Goal: Complete application form: Complete application form

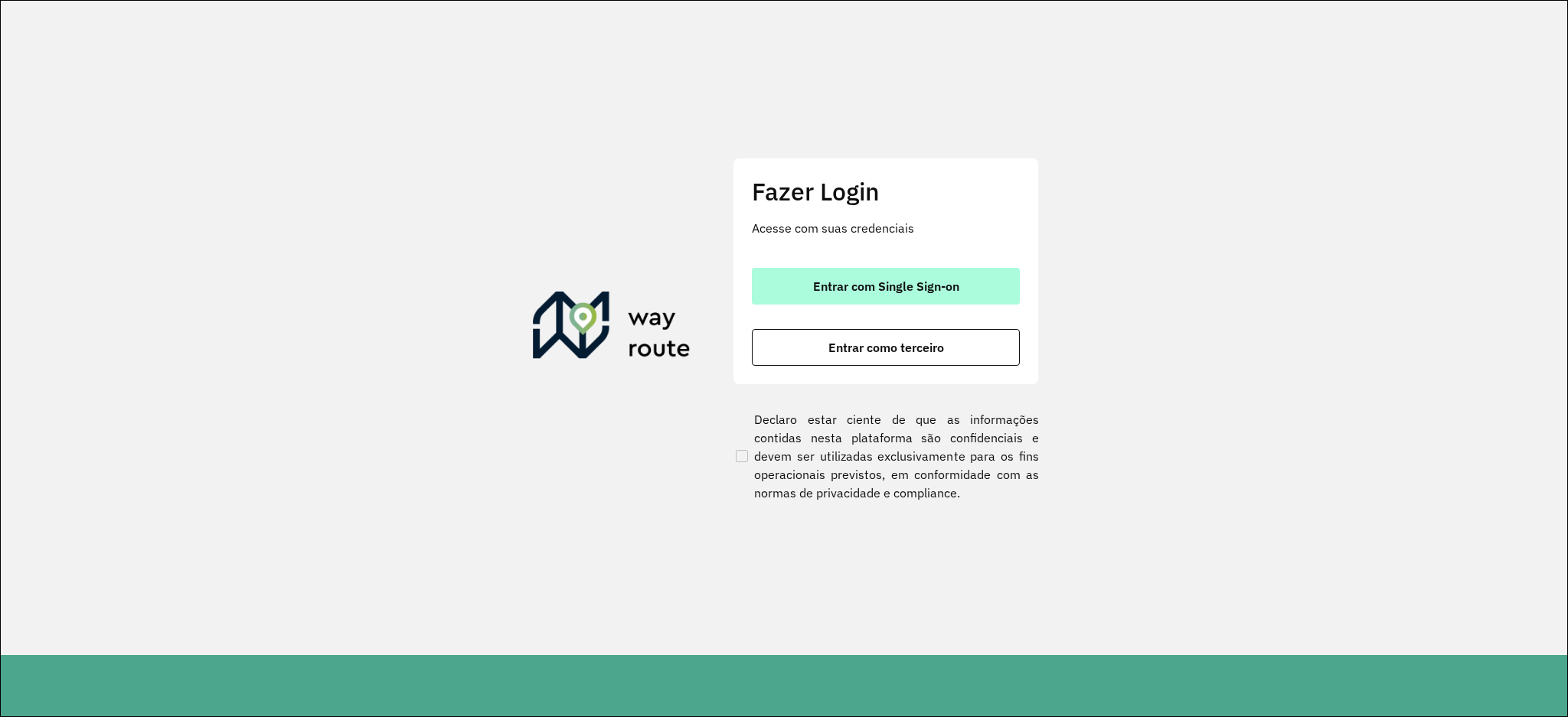
click at [935, 289] on span "Entrar com Single Sign-on" at bounding box center [886, 287] width 147 height 13
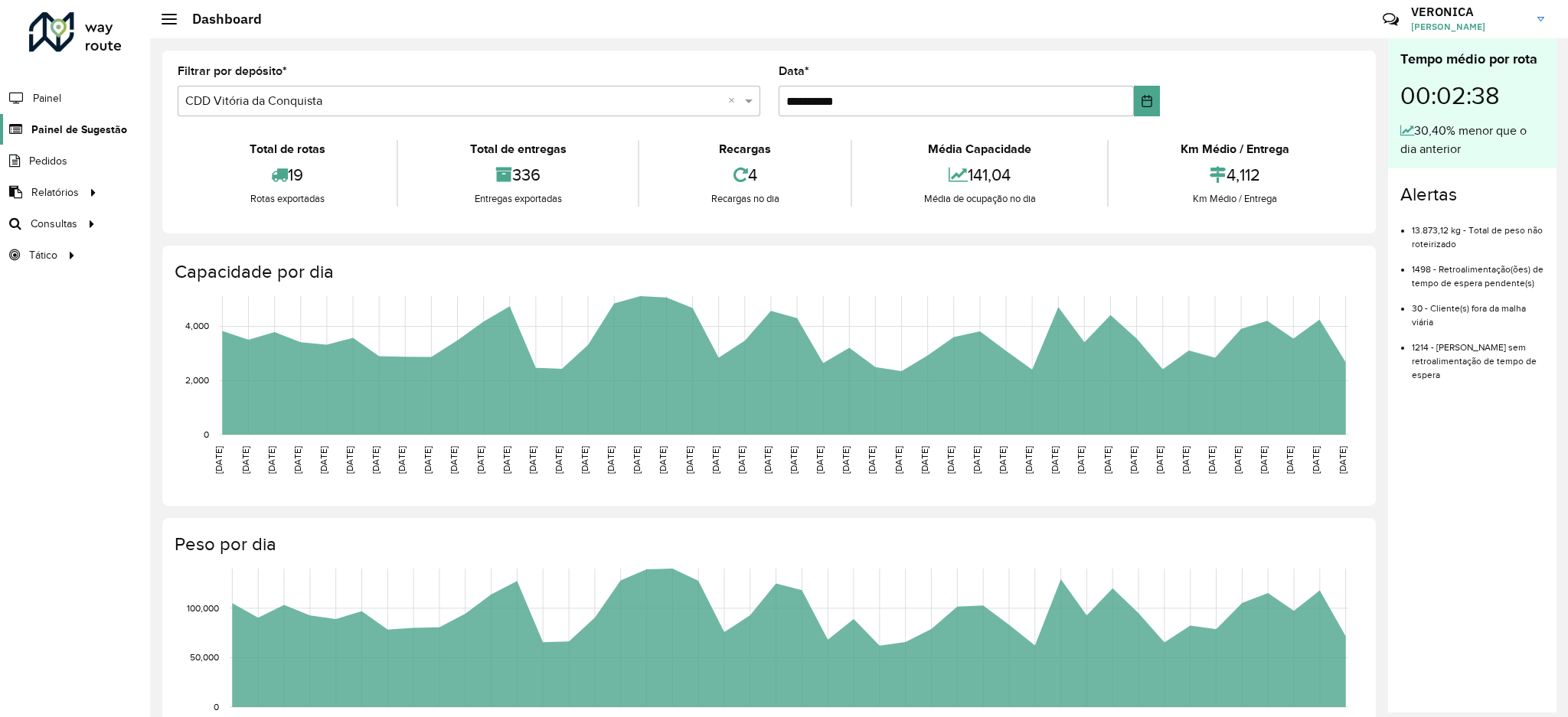
click at [67, 132] on span "Painel de Sugestão" at bounding box center [79, 129] width 95 height 16
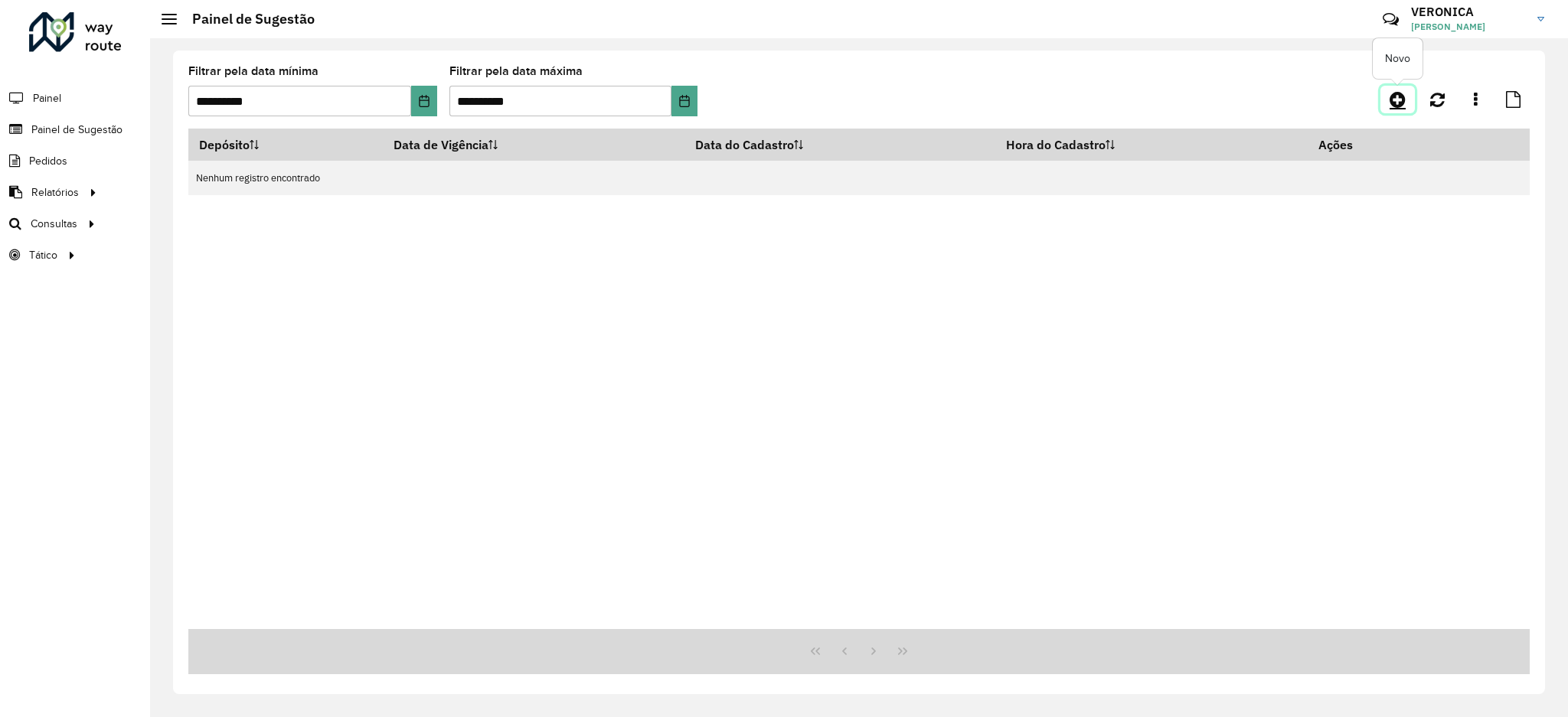
click at [1394, 102] on icon at bounding box center [1397, 99] width 16 height 18
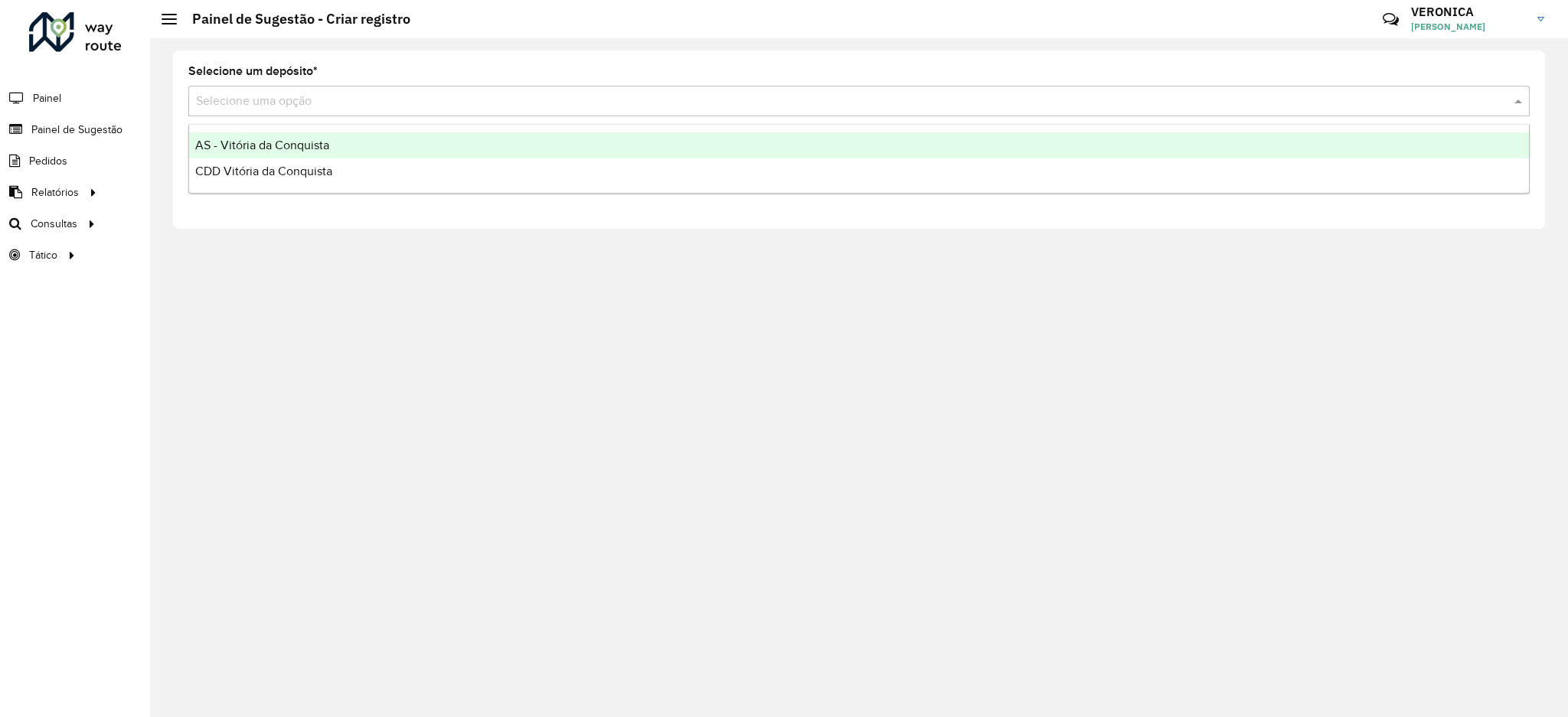
click at [619, 99] on input "text" at bounding box center [843, 102] width 1296 height 18
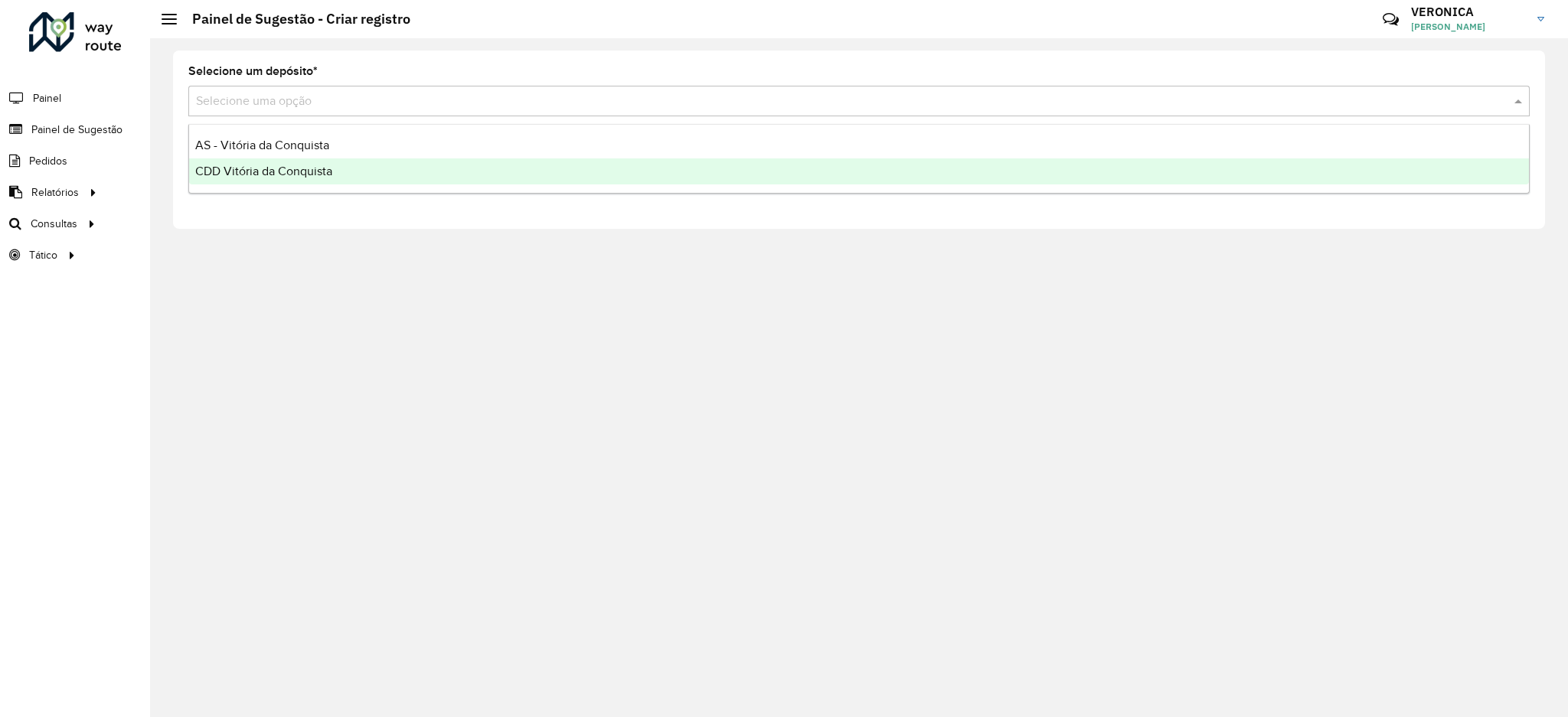
click at [535, 163] on div "CDD Vitória da Conquista" at bounding box center [859, 171] width 1340 height 26
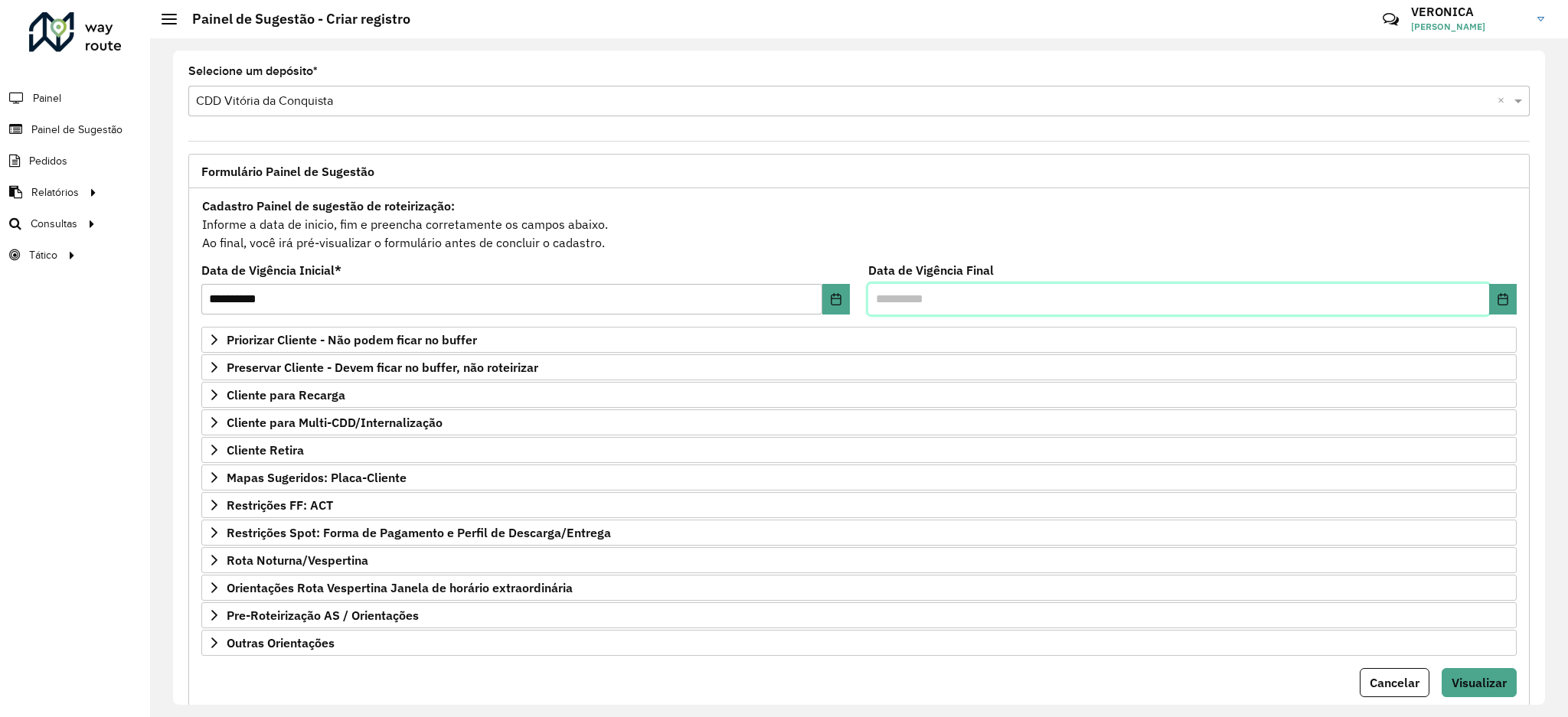
click at [1018, 302] on input "text" at bounding box center [1179, 299] width 621 height 31
click at [1498, 305] on icon "Choose Date" at bounding box center [1502, 299] width 10 height 13
click at [1005, 531] on span "22" at bounding box center [1005, 533] width 31 height 31
type input "**********"
click at [254, 401] on span "Cliente para Recarga" at bounding box center [286, 395] width 119 height 13
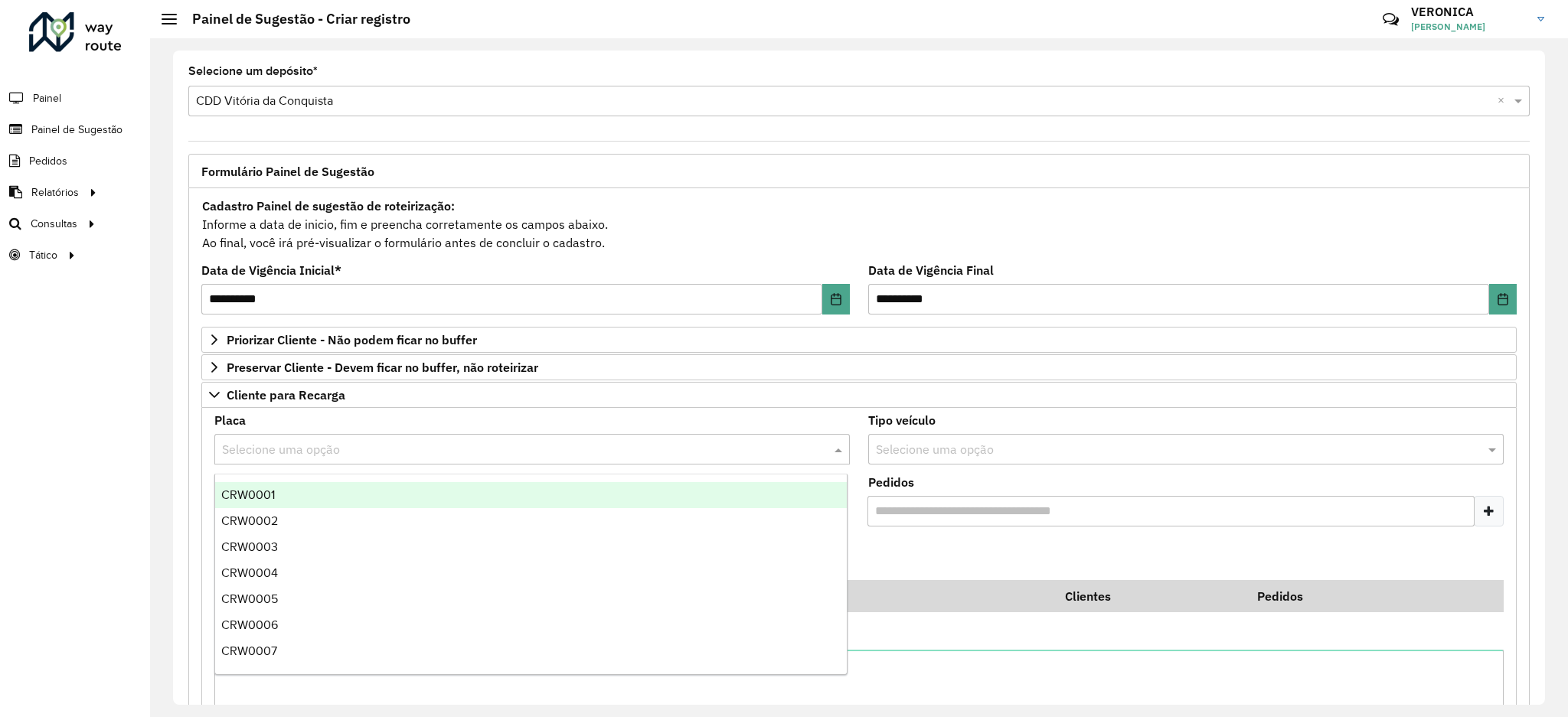
click at [279, 456] on input "text" at bounding box center [517, 449] width 590 height 18
type input "***"
click at [332, 500] on div "REC0001" at bounding box center [530, 494] width 631 height 26
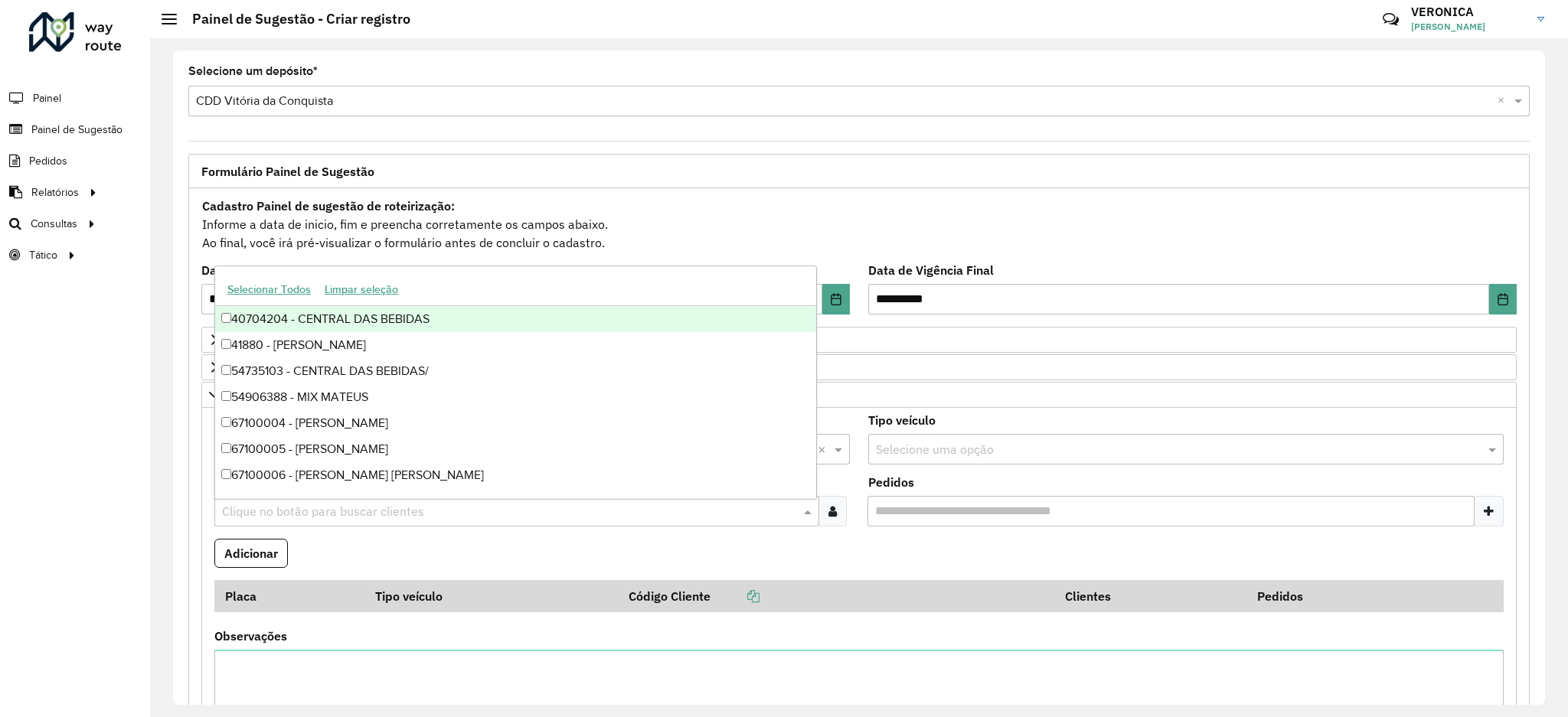
click at [617, 513] on input "text" at bounding box center [509, 511] width 582 height 18
paste input "*****"
type input "*****"
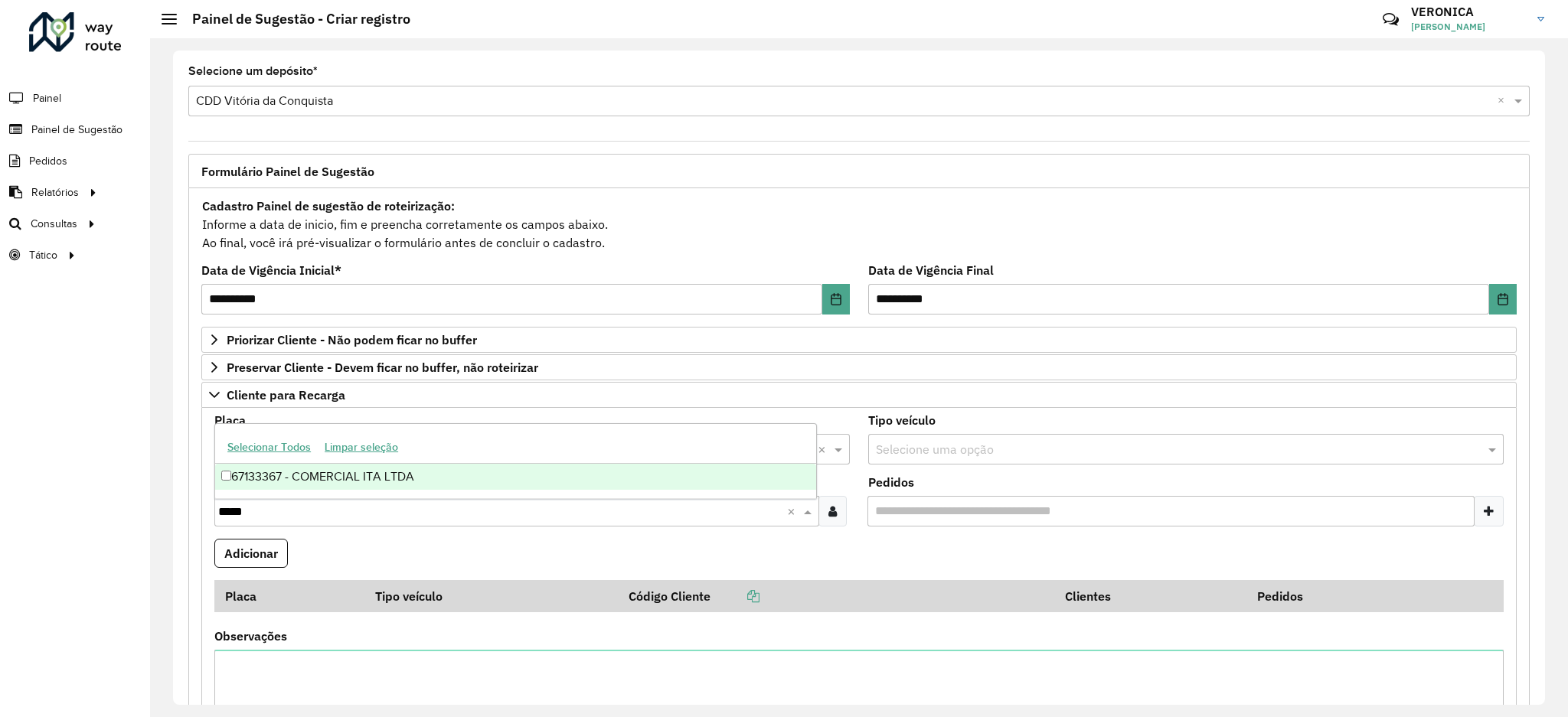
click at [387, 478] on div "67133367 - COMERCIAL ITA LTDA" at bounding box center [515, 476] width 601 height 26
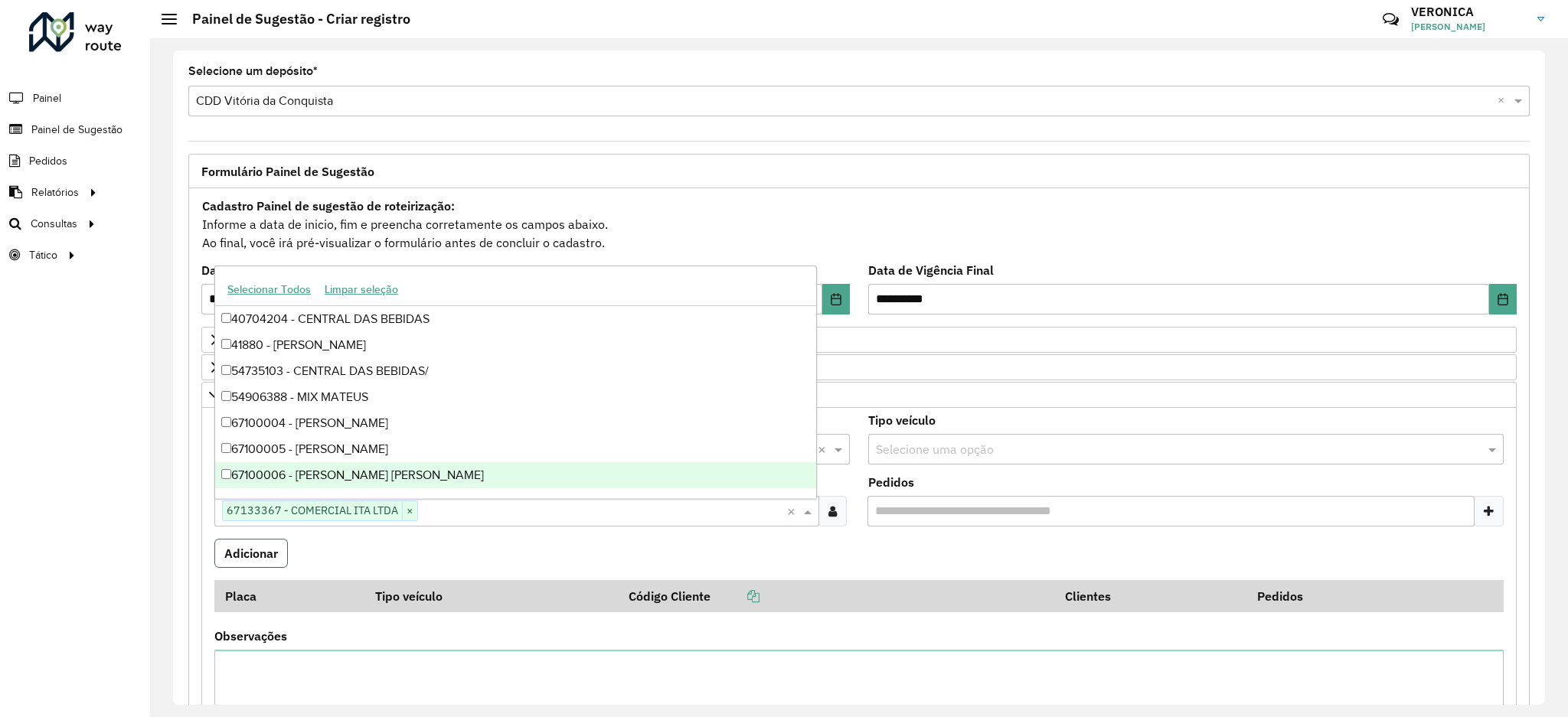
click at [250, 562] on button "Adicionar" at bounding box center [251, 553] width 74 height 29
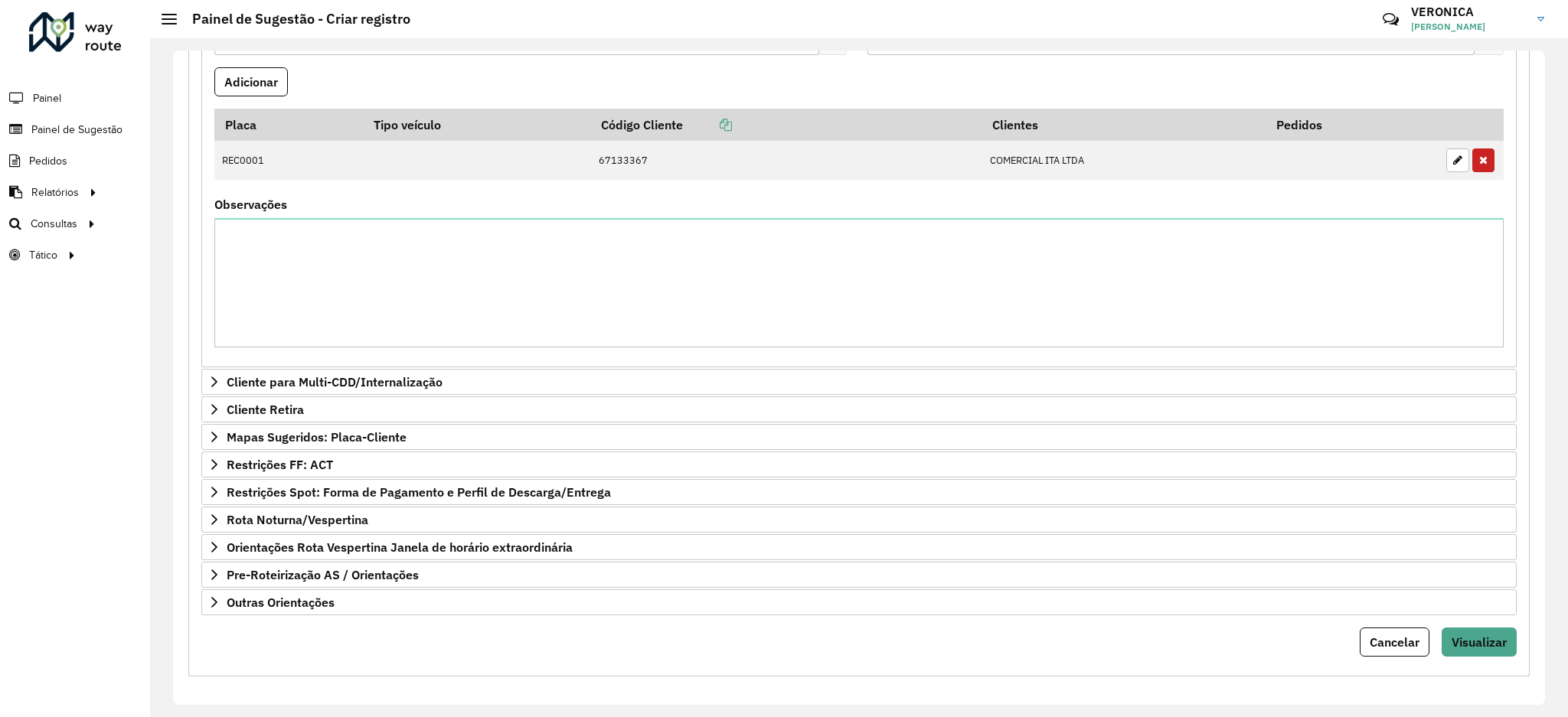
scroll to position [482, 0]
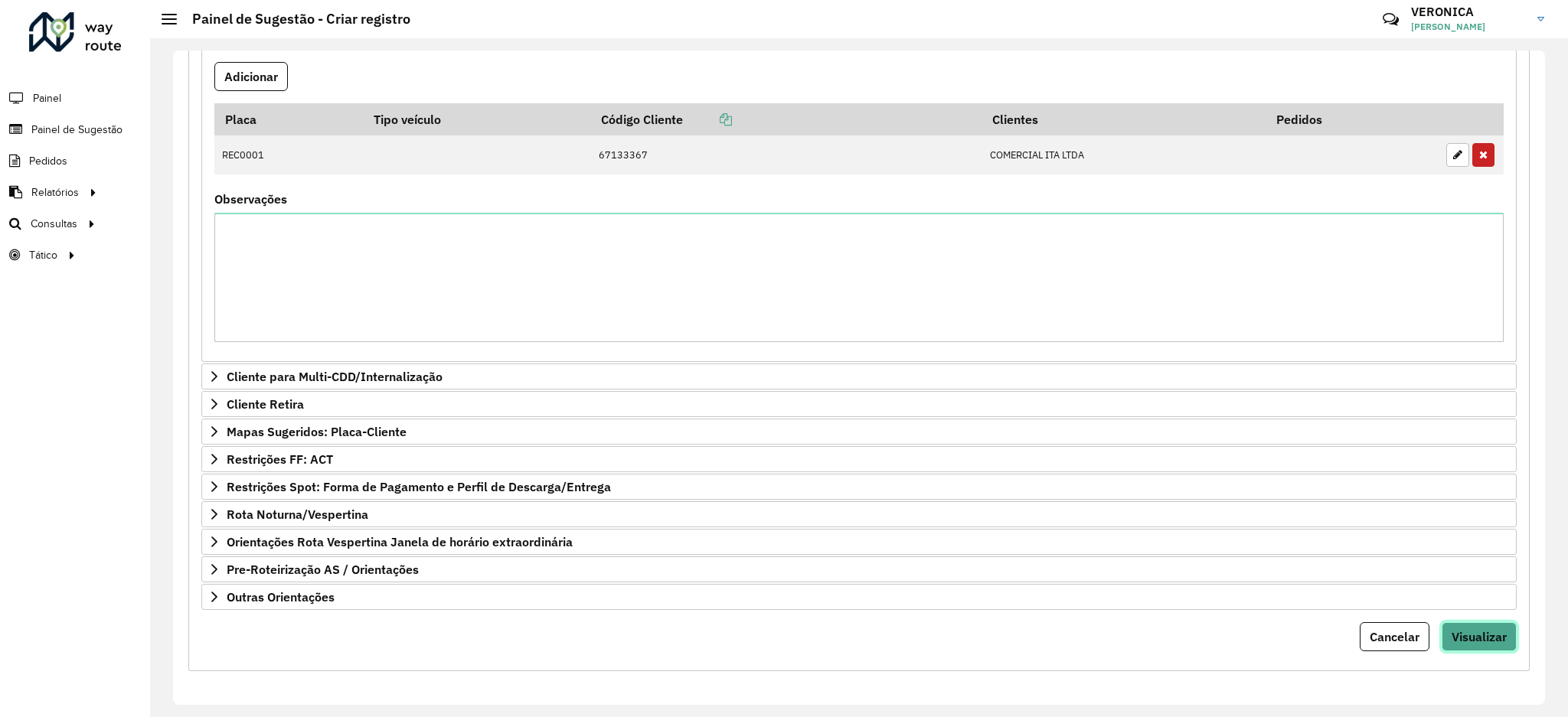
click at [1474, 645] on button "Visualizar" at bounding box center [1478, 636] width 75 height 29
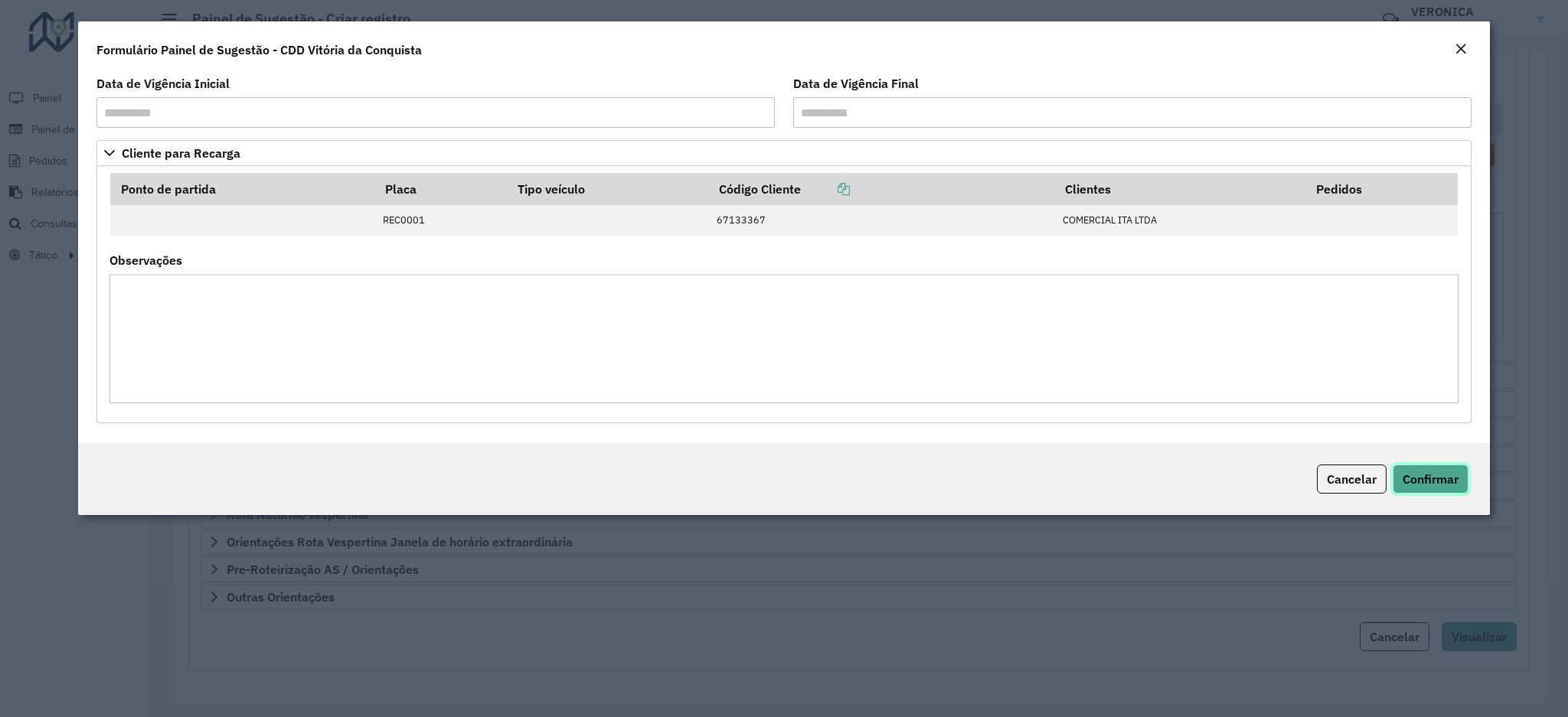
click at [1450, 479] on span "Confirmar" at bounding box center [1430, 479] width 56 height 15
